Goal: Information Seeking & Learning: Learn about a topic

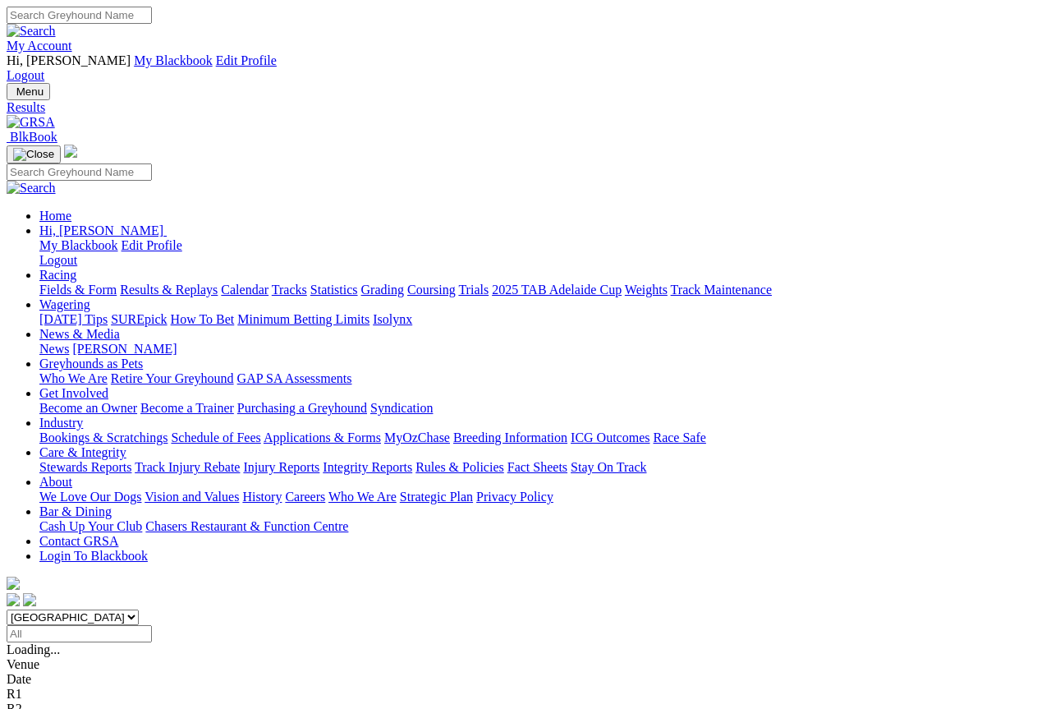
scroll to position [9, 0]
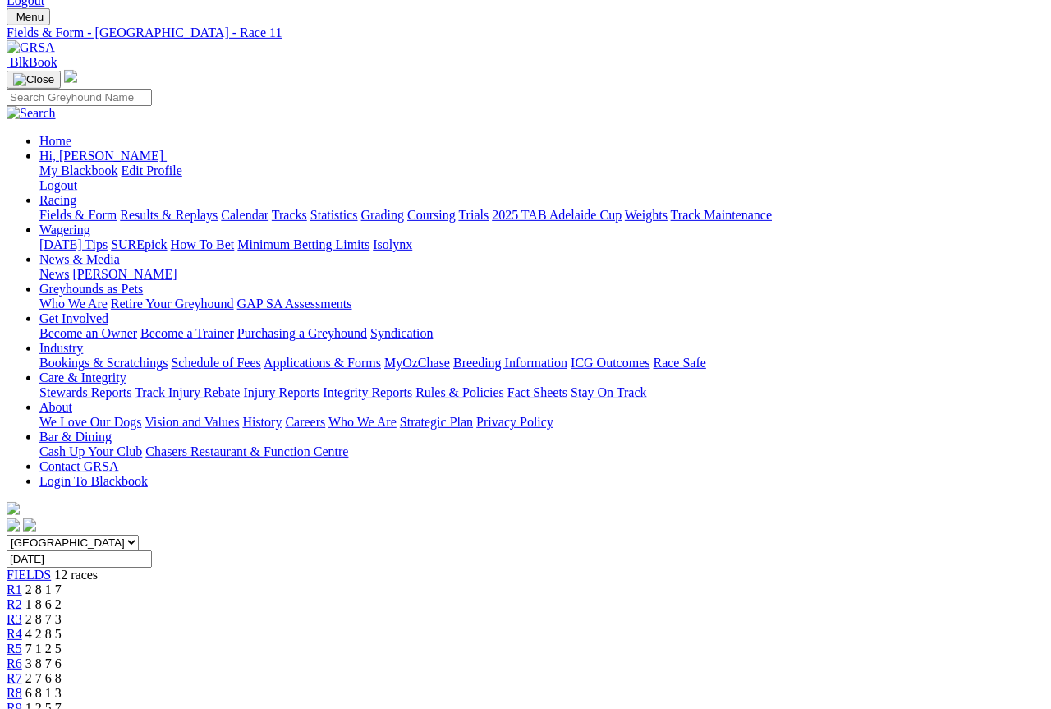
scroll to position [81, 0]
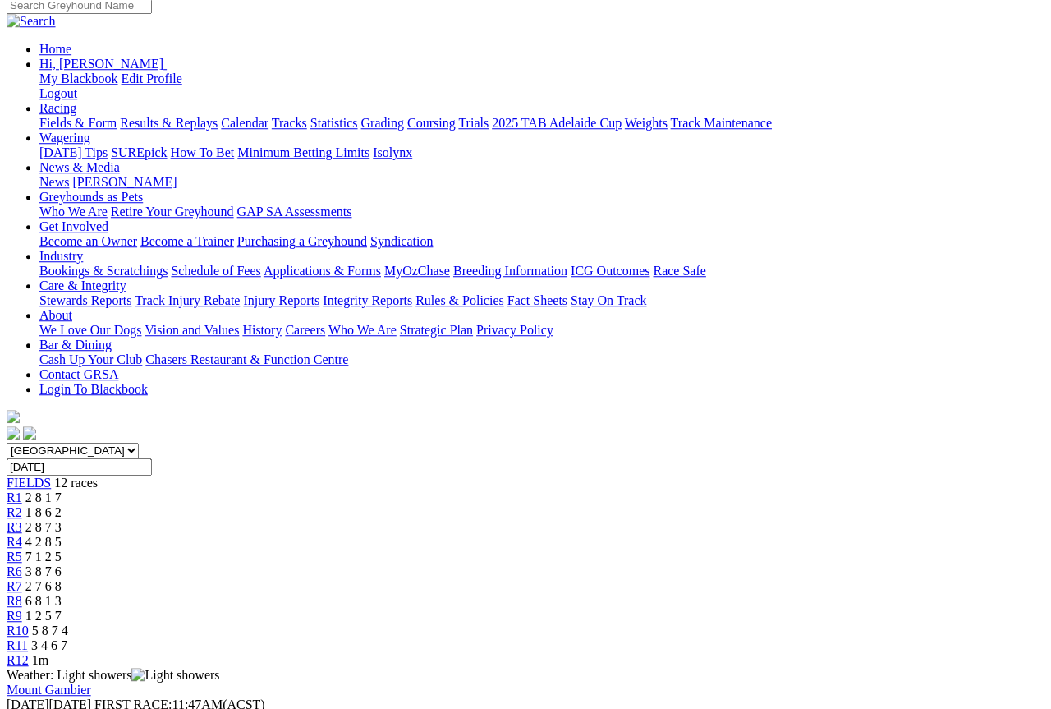
click at [29, 623] on link "R10" at bounding box center [18, 630] width 22 height 14
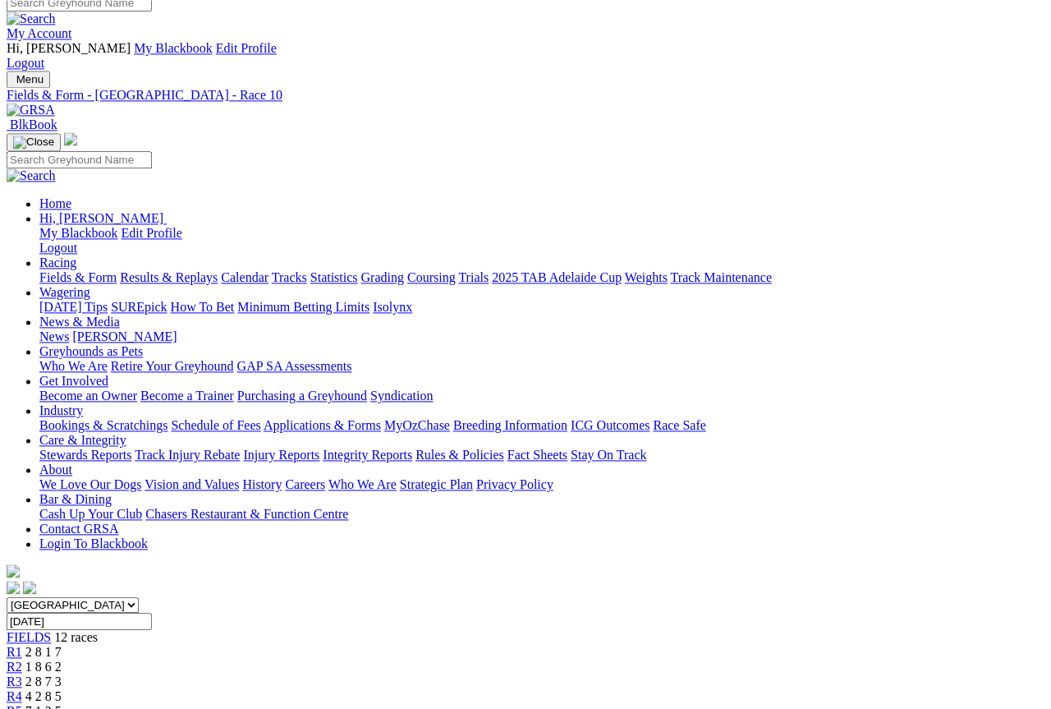
scroll to position [12, 0]
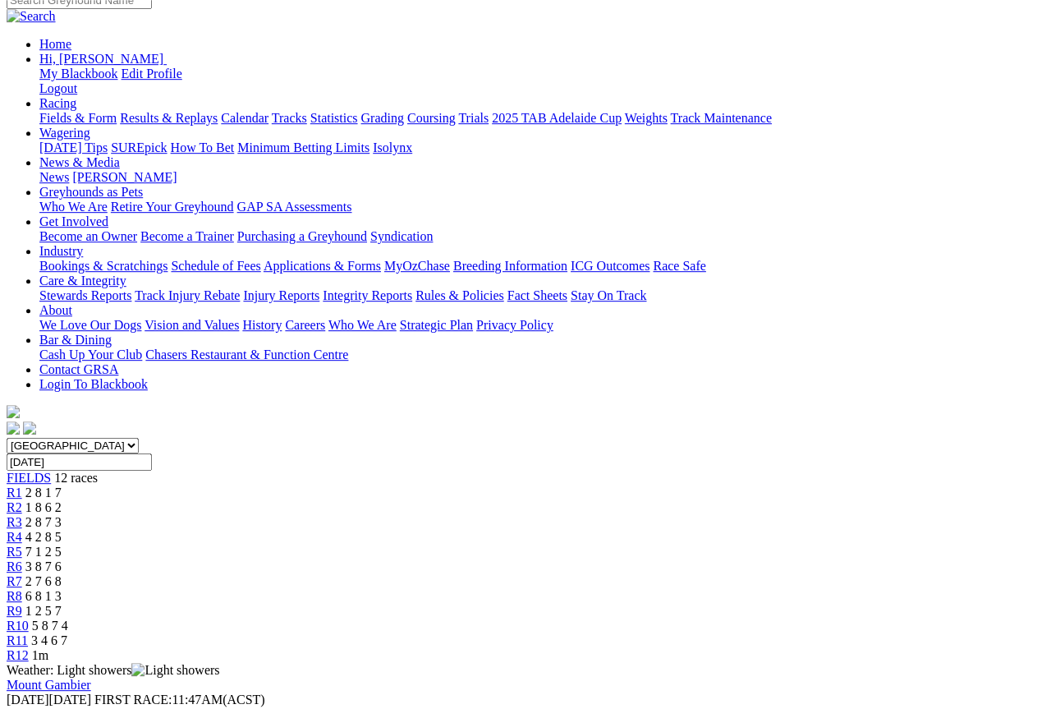
scroll to position [171, 0]
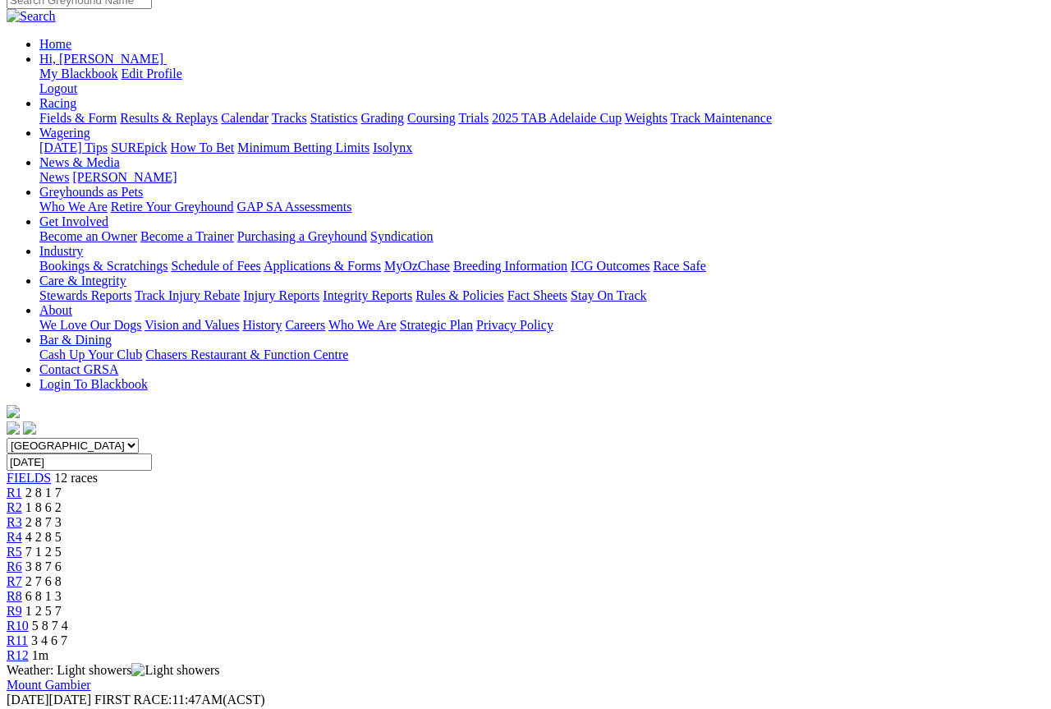
click at [22, 559] on link "R6" at bounding box center [15, 566] width 16 height 14
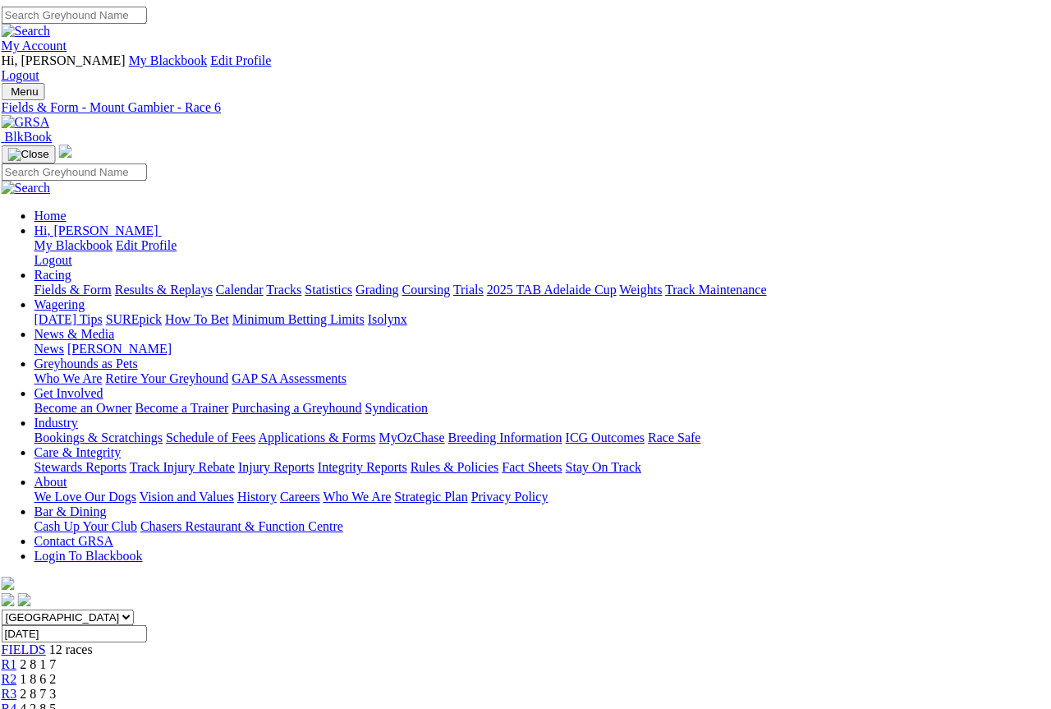
scroll to position [0, 3]
click at [19, 708] on link "R5" at bounding box center [11, 723] width 16 height 14
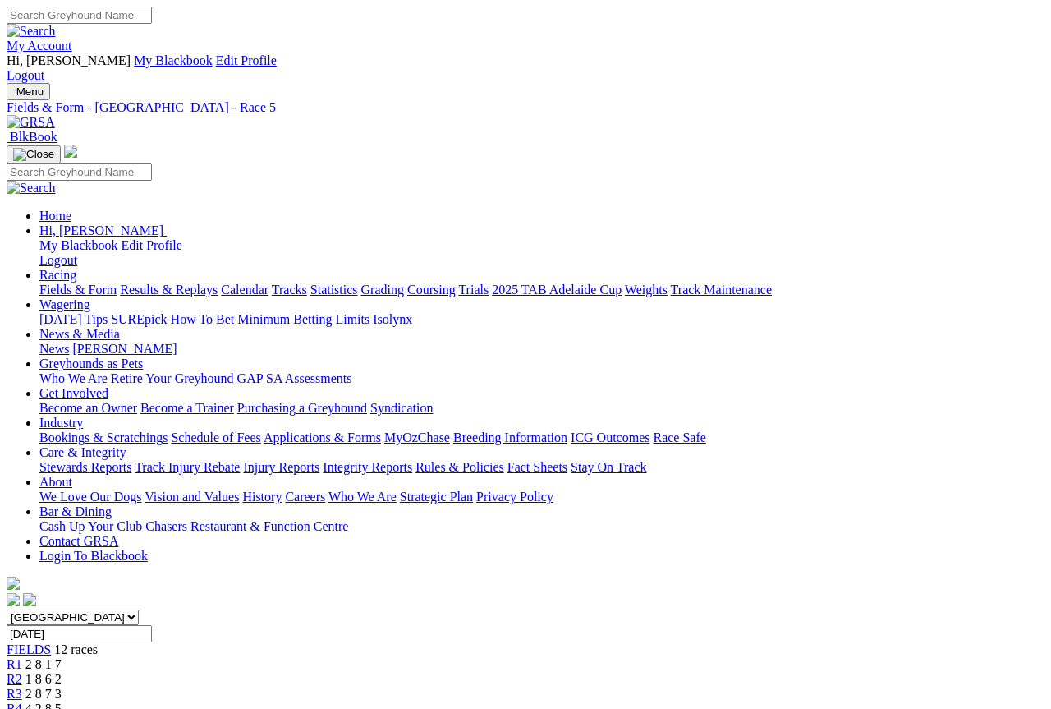
click at [22, 631] on link "R4" at bounding box center [15, 708] width 16 height 14
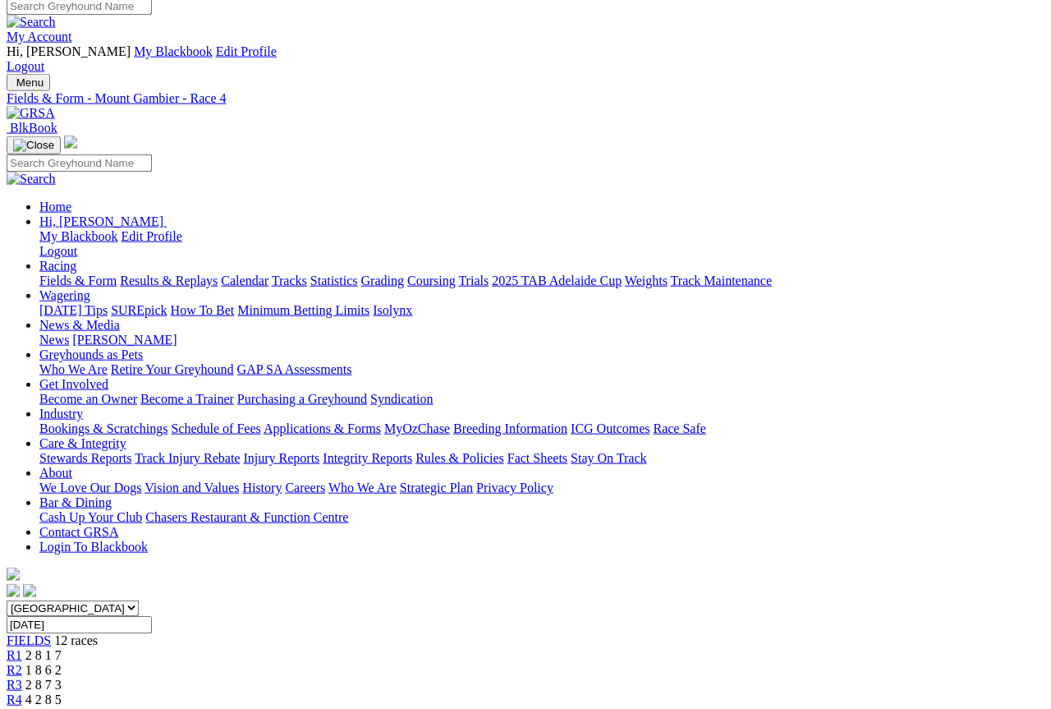
click at [22, 677] on link "R3" at bounding box center [15, 684] width 16 height 14
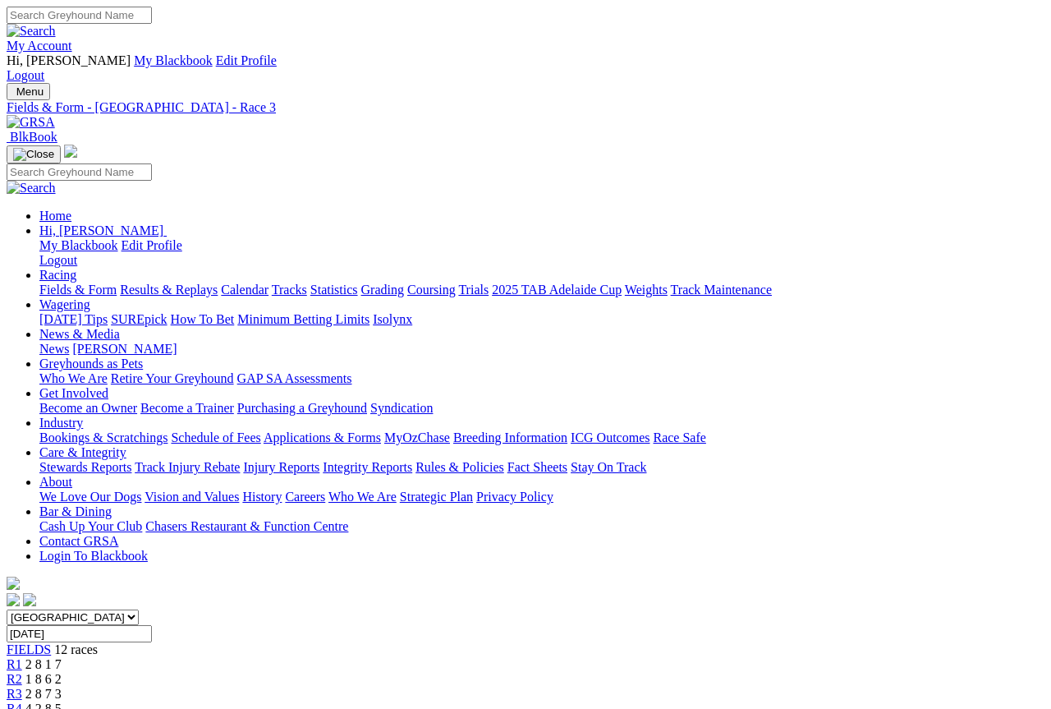
scroll to position [9, 0]
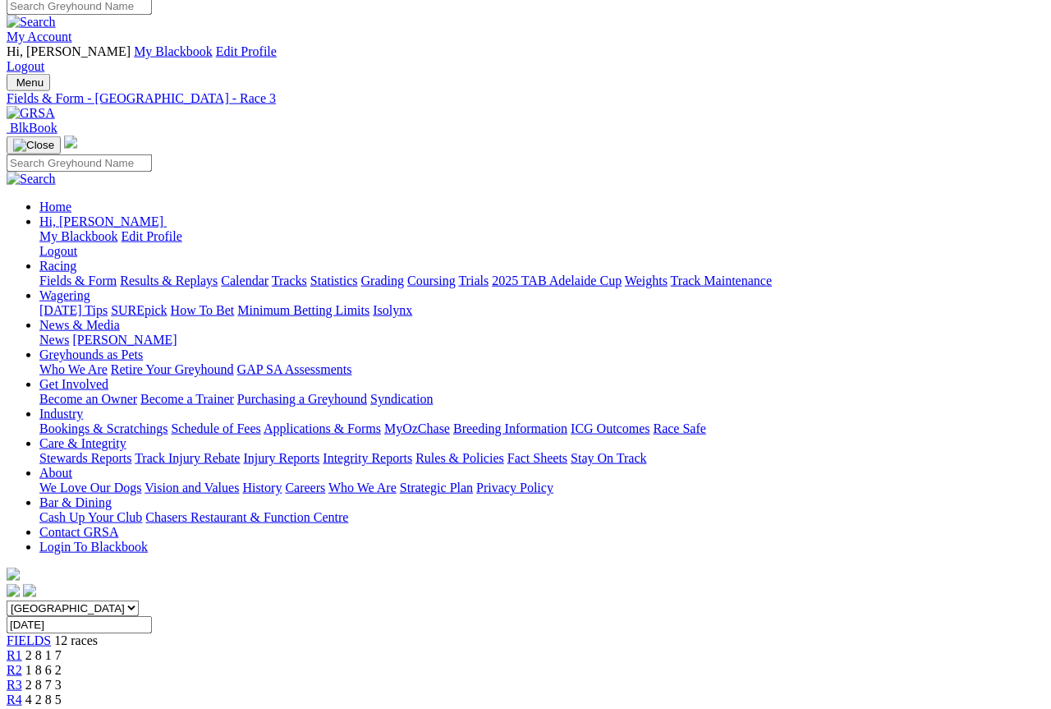
click at [22, 663] on link "R2" at bounding box center [15, 670] width 16 height 14
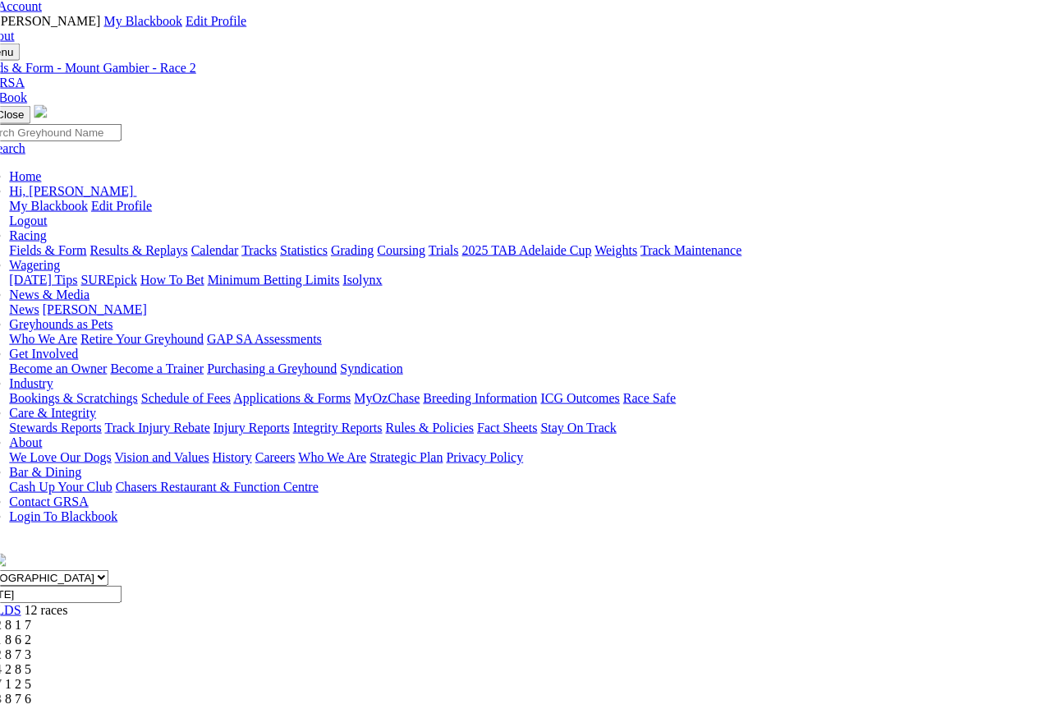
scroll to position [34, 28]
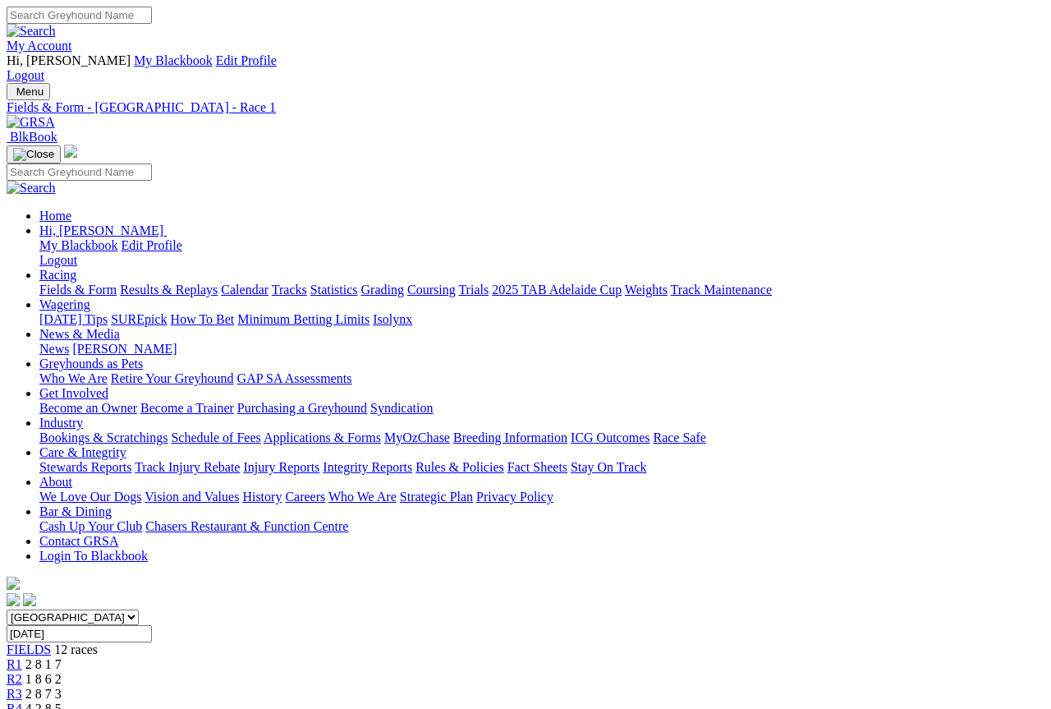
scroll to position [9, 0]
